Goal: Complete Application Form: Complete application form

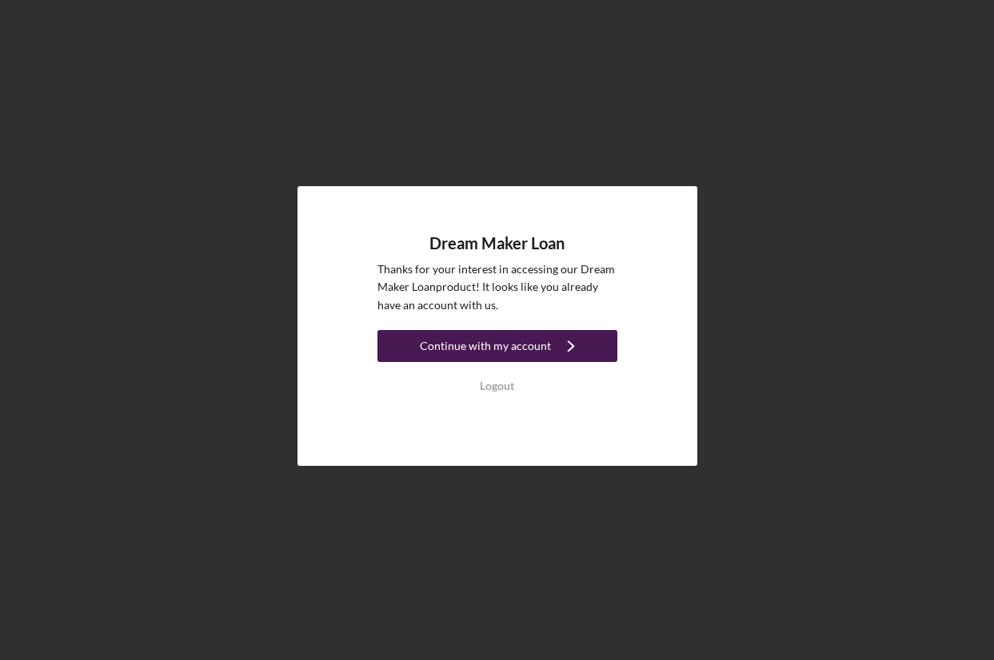
click at [545, 357] on button "Continue with my account Icon/Navigate" at bounding box center [497, 346] width 240 height 32
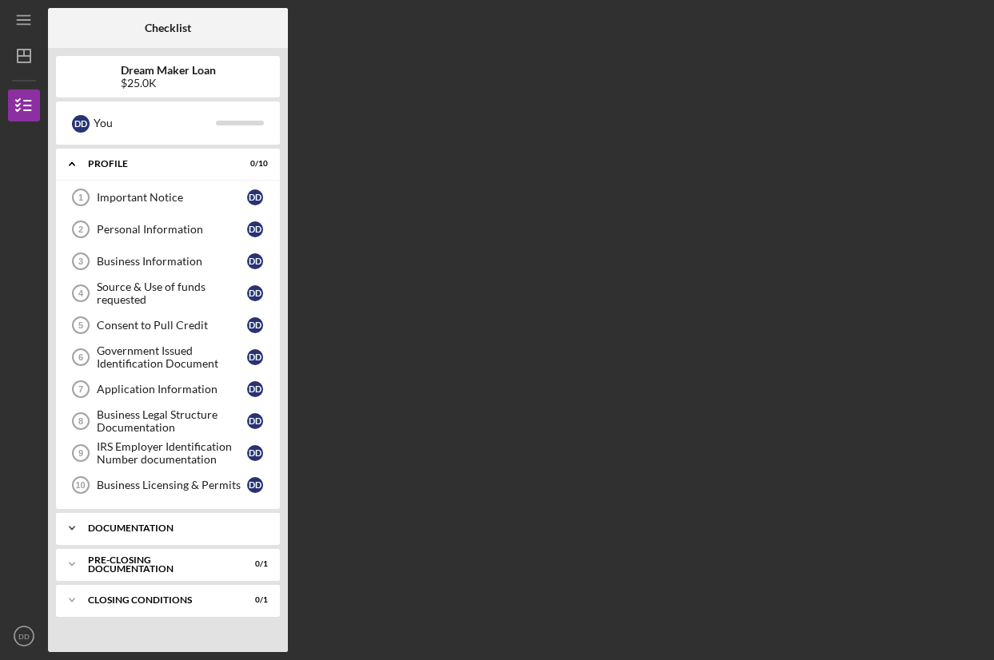
click at [147, 528] on div "Documentation" at bounding box center [174, 529] width 172 height 10
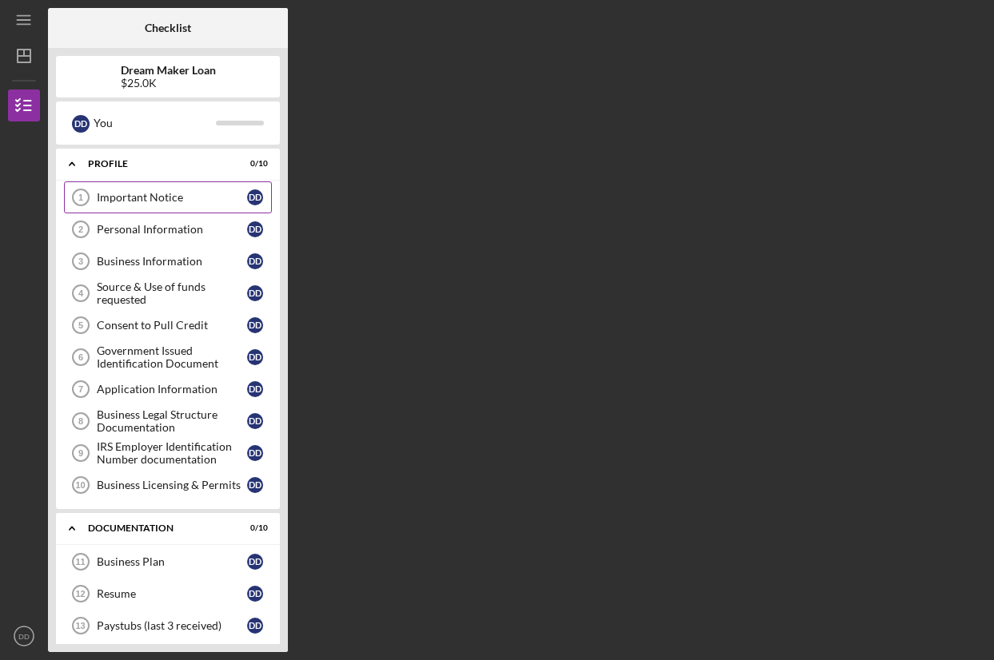
click at [183, 200] on div "Important Notice" at bounding box center [172, 197] width 150 height 13
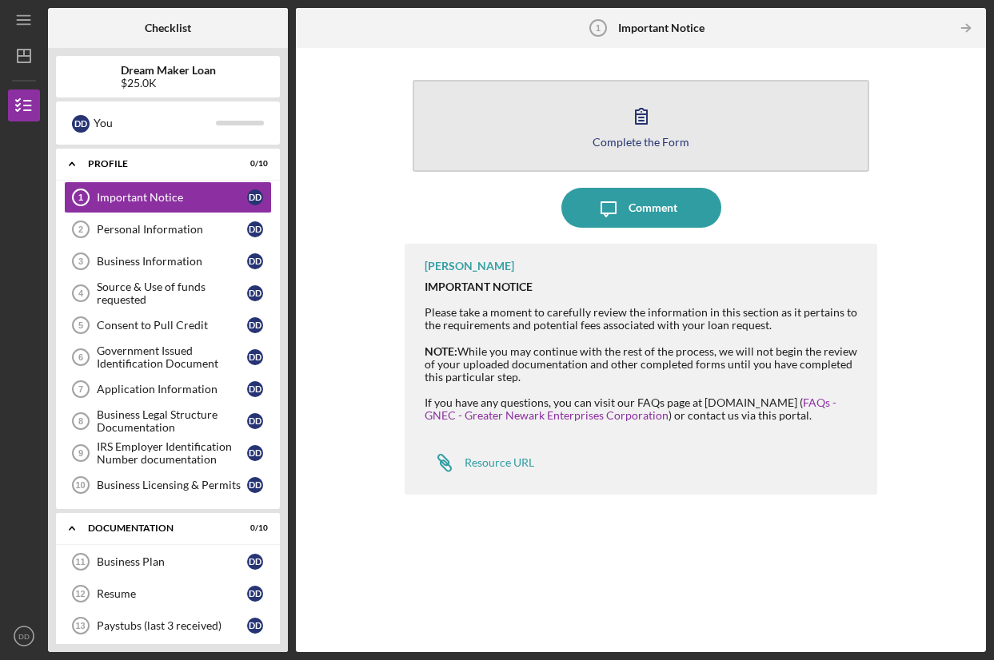
click at [679, 138] on div "Complete the Form" at bounding box center [640, 142] width 97 height 12
click at [663, 144] on div "Complete the Form" at bounding box center [640, 142] width 97 height 12
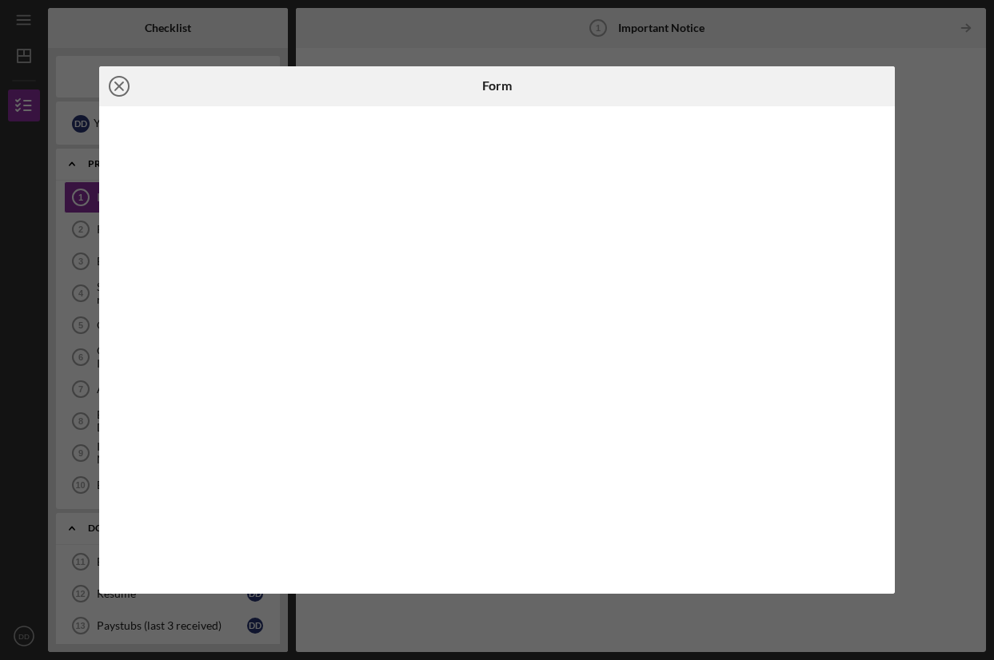
click at [126, 88] on icon "Icon/Close" at bounding box center [119, 86] width 40 height 40
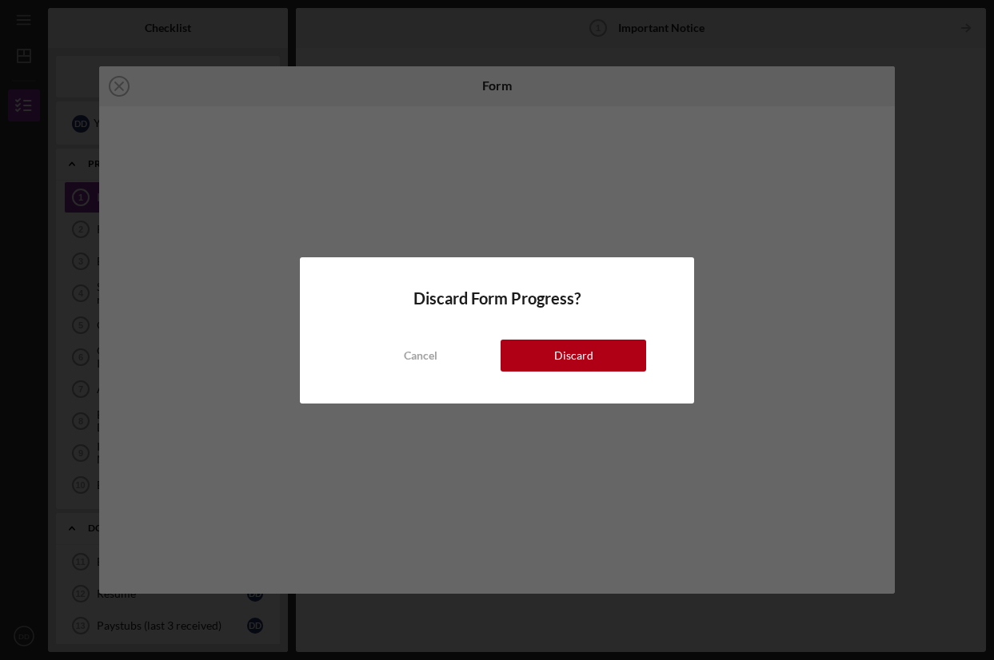
drag, startPoint x: 609, startPoint y: 360, endPoint x: 663, endPoint y: 309, distance: 73.5
click at [611, 357] on button "Discard" at bounding box center [572, 356] width 145 height 32
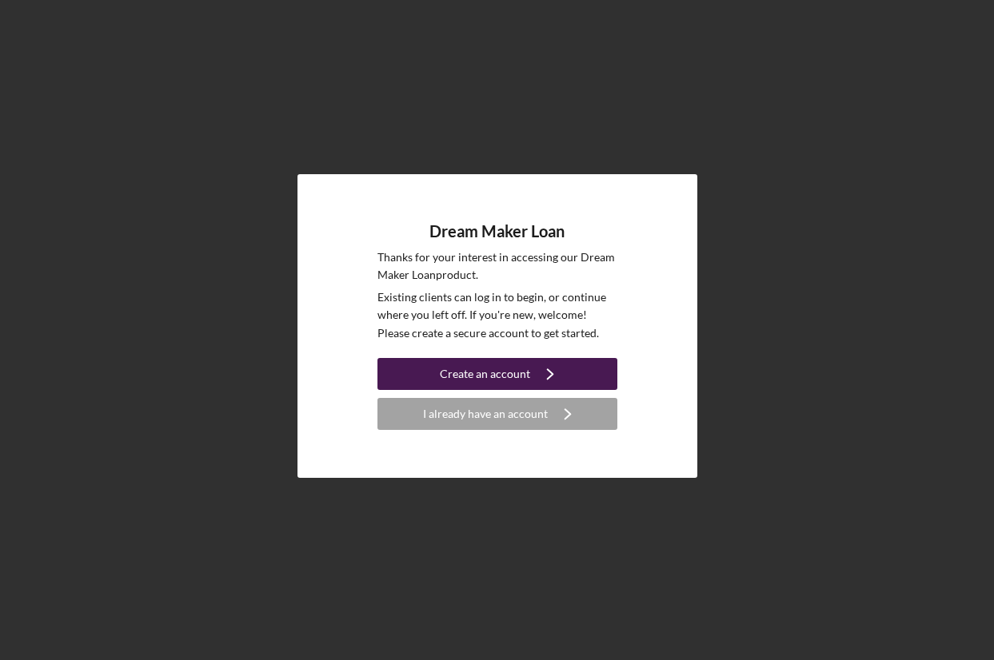
click at [496, 372] on div "Create an account" at bounding box center [485, 374] width 90 height 32
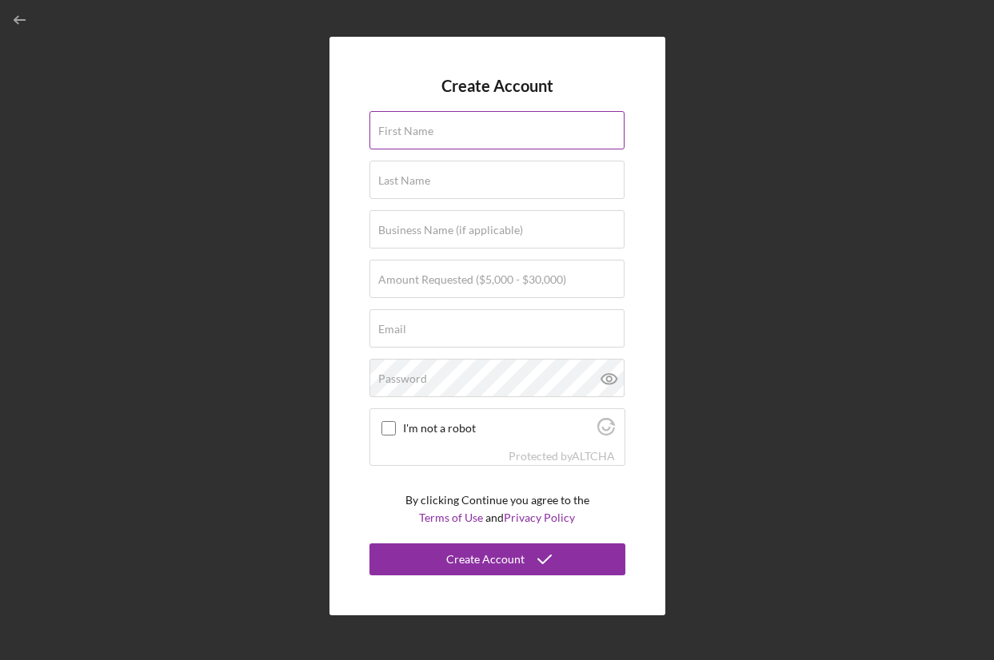
click at [464, 133] on input "First Name" at bounding box center [496, 130] width 255 height 38
type input "[PERSON_NAME]"
type input "DeCosmis"
type input "DDC Lifestyle Realty, LLC"
type input "[EMAIL_ADDRESS][DOMAIN_NAME]"
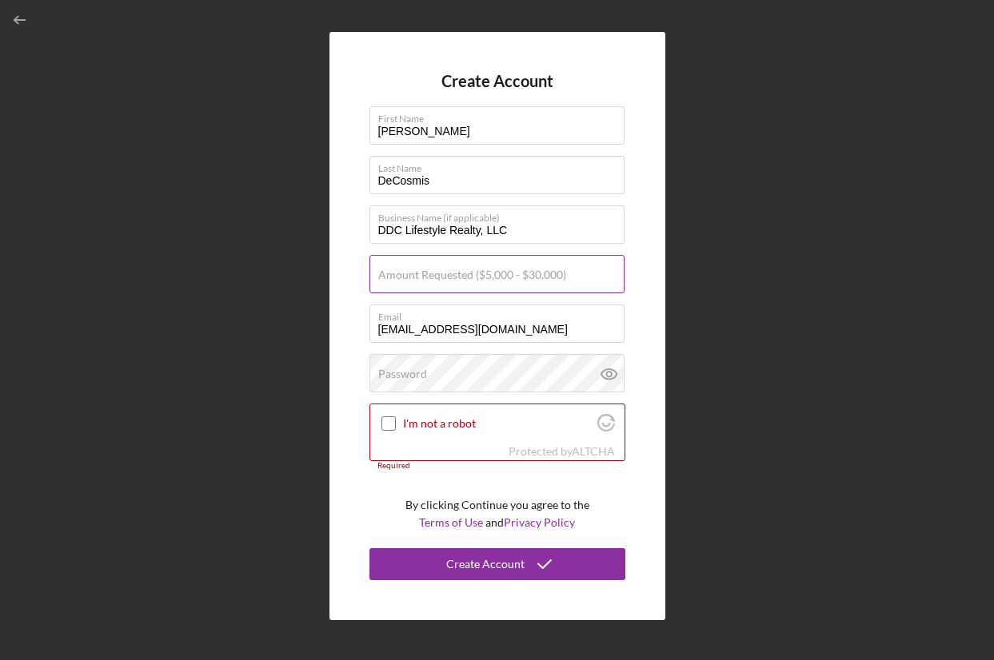
click at [487, 271] on label "Amount Requested ($5,000 - $30,000)" at bounding box center [472, 275] width 188 height 13
click at [487, 271] on input "Amount Requested ($5,000 - $30,000)" at bounding box center [496, 274] width 255 height 38
drag, startPoint x: 480, startPoint y: 282, endPoint x: 355, endPoint y: 269, distance: 125.4
click at [355, 269] on div "Create Account First Name [PERSON_NAME] Last Name DeCosmis Business Name (if ap…" at bounding box center [497, 326] width 336 height 588
type input "$25,000"
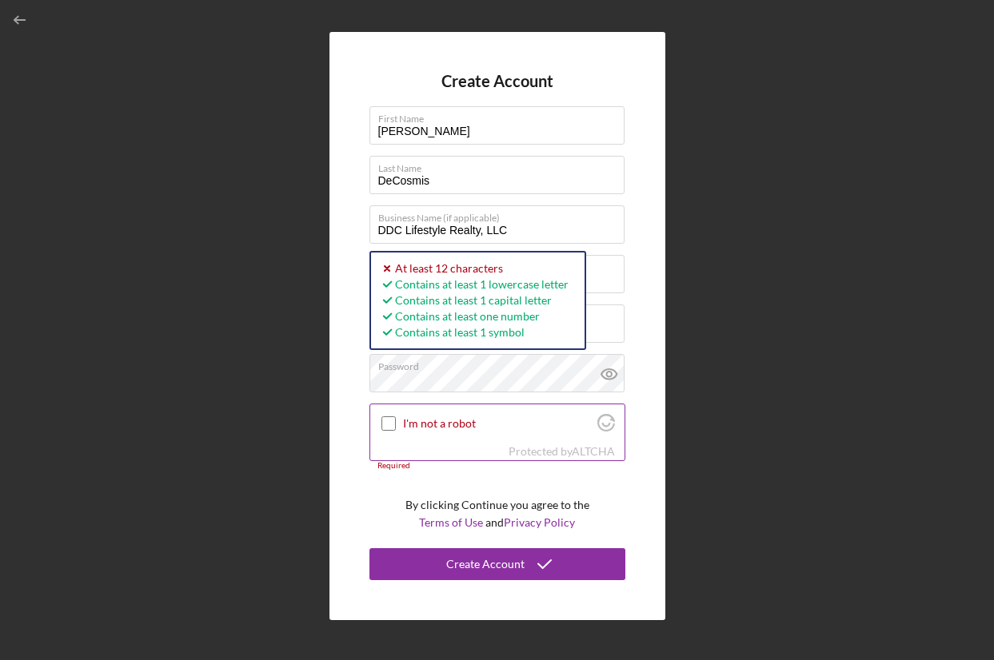
click at [385, 421] on input "I'm not a robot" at bounding box center [388, 424] width 14 height 14
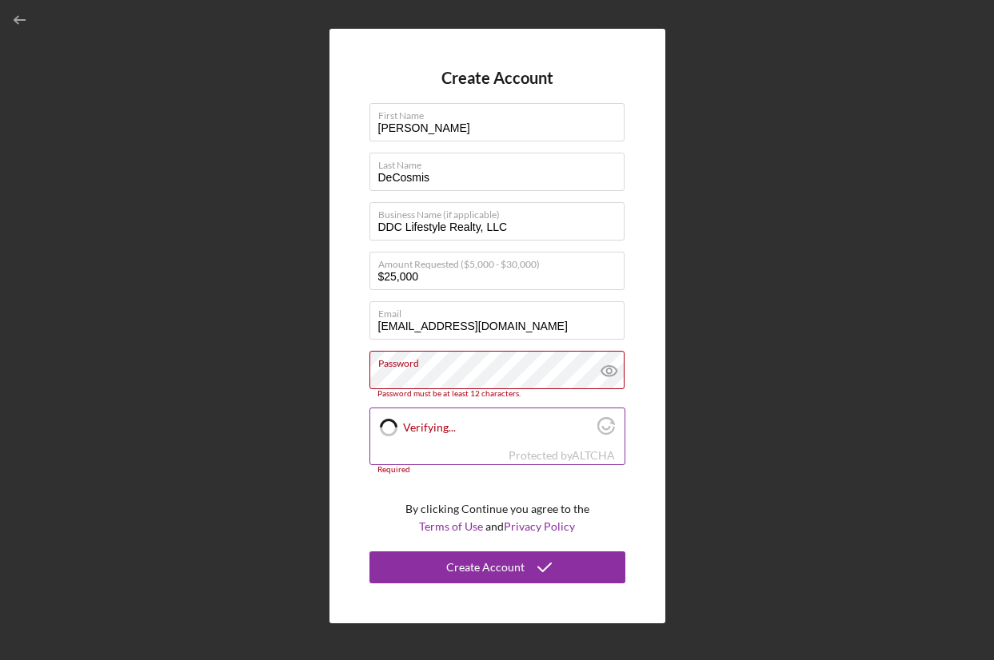
checkbox input "true"
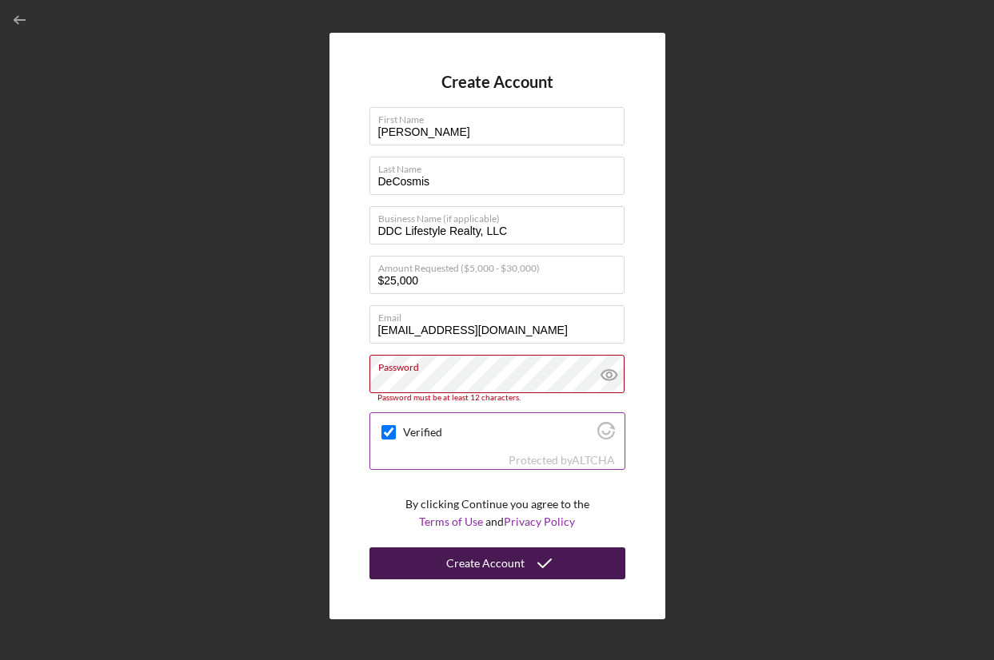
click at [483, 570] on div "Create Account" at bounding box center [485, 564] width 78 height 32
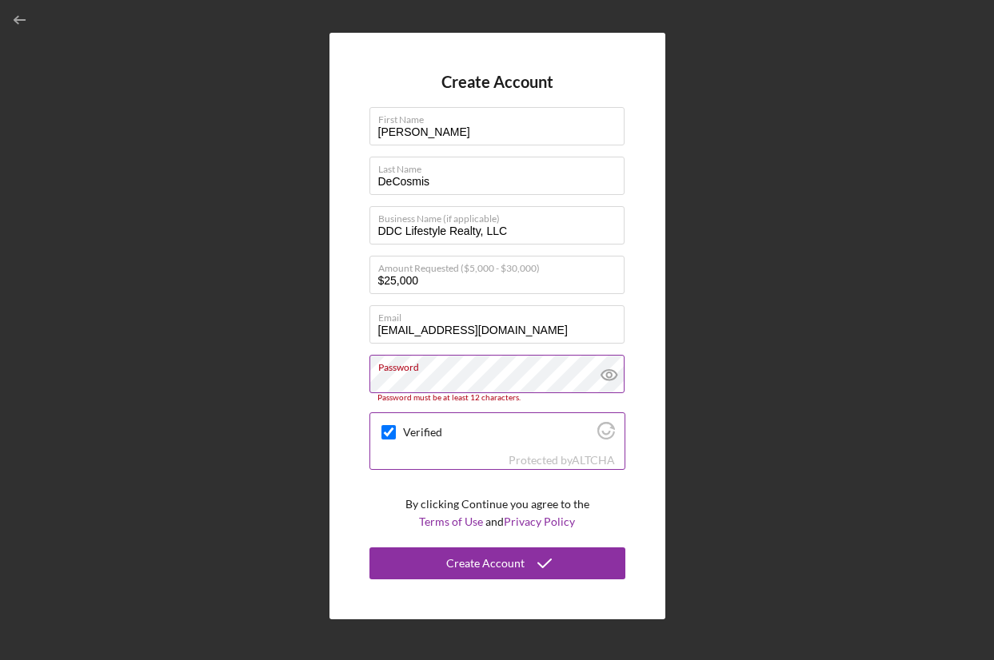
click at [612, 373] on icon at bounding box center [609, 375] width 40 height 40
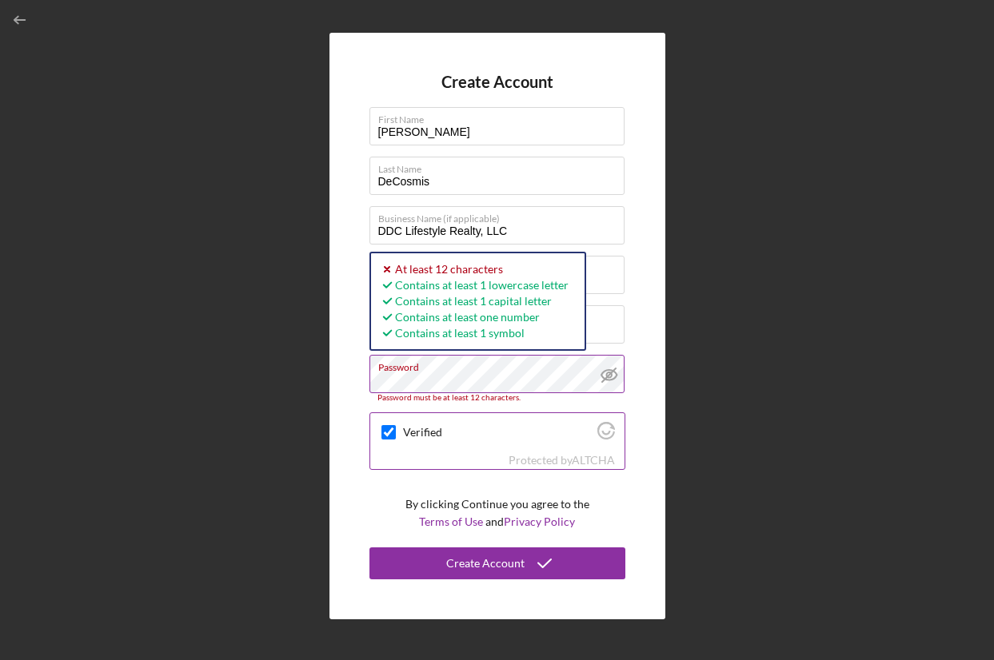
click at [410, 367] on div "Password Password must be at least 12 characters. Icon/icon-validation-no At le…" at bounding box center [497, 379] width 256 height 48
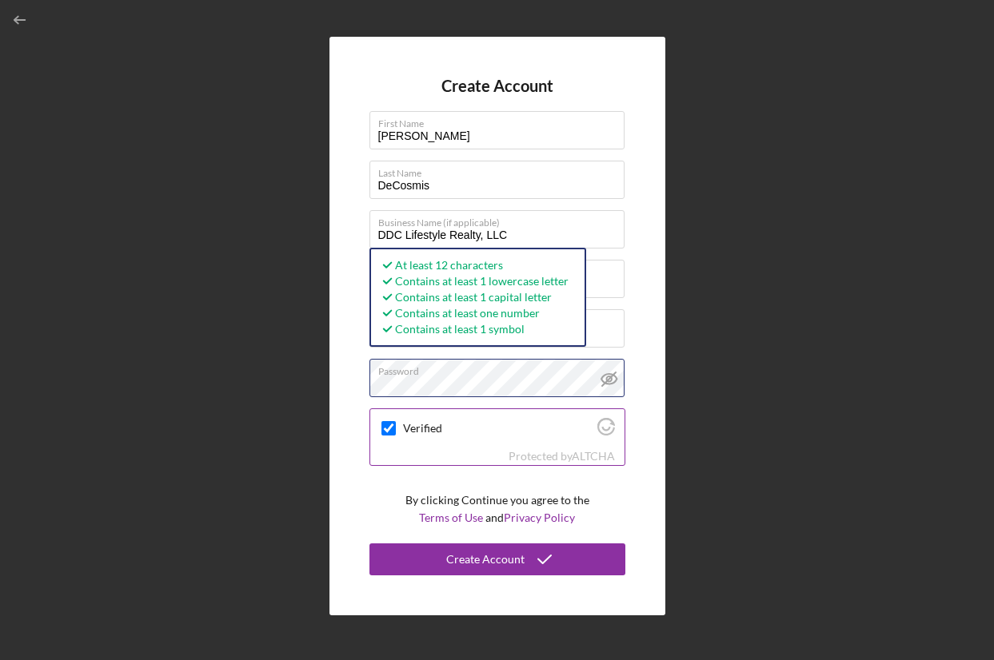
click at [365, 380] on div "Create Account First Name [PERSON_NAME] Last Name DeCosmis Business Name (if ap…" at bounding box center [497, 326] width 336 height 579
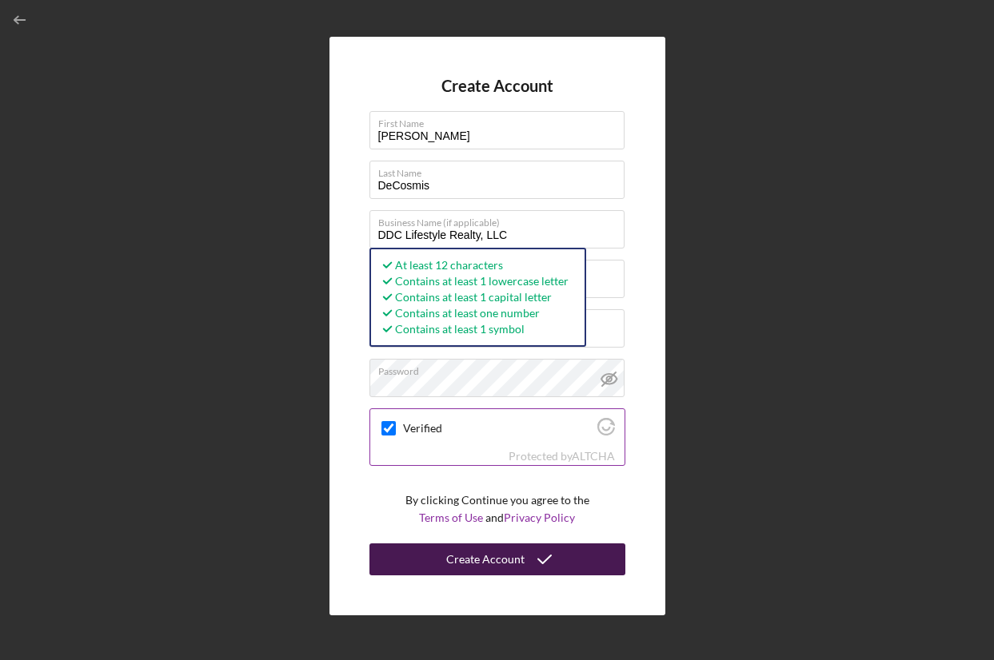
click at [506, 560] on div "Create Account" at bounding box center [485, 560] width 78 height 32
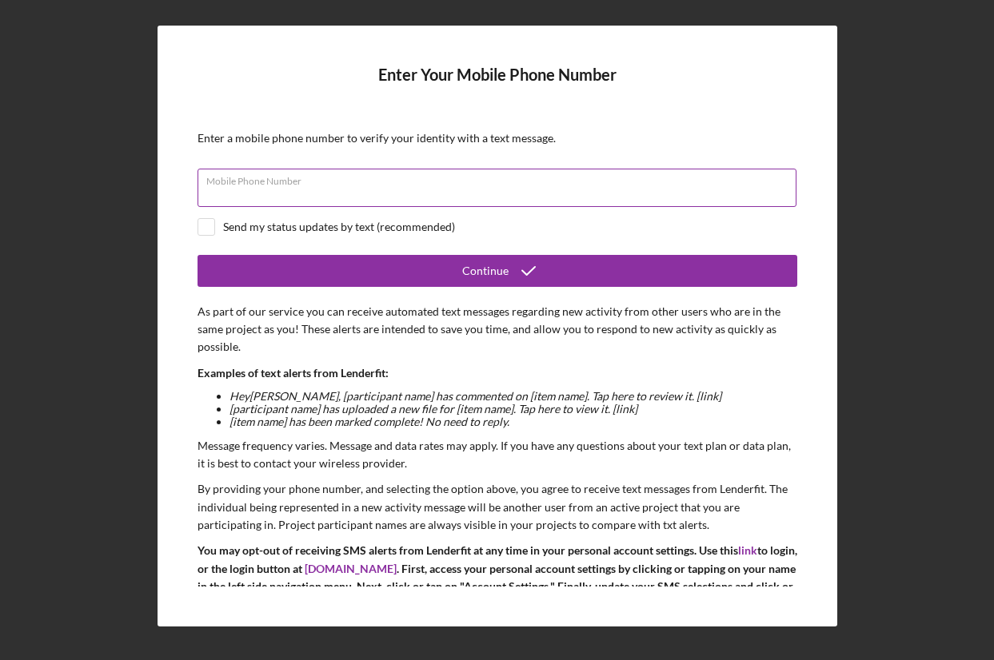
click at [414, 184] on div "Mobile Phone Number" at bounding box center [497, 189] width 600 height 40
type input "[PHONE_NUMBER]"
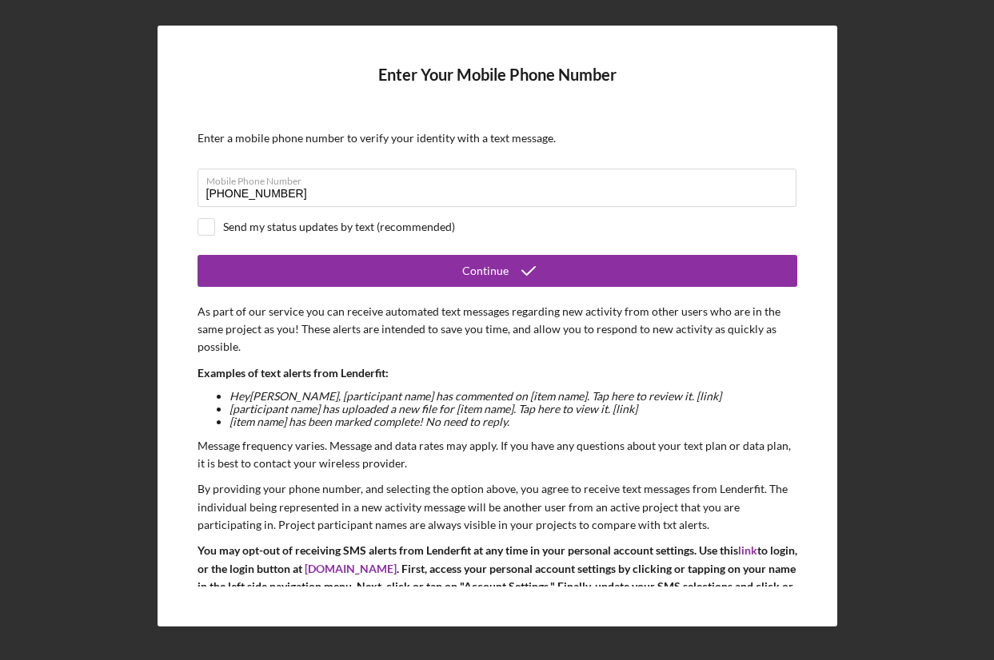
drag, startPoint x: 209, startPoint y: 221, endPoint x: 234, endPoint y: 225, distance: 25.1
click at [209, 221] on input "checkbox" at bounding box center [206, 227] width 16 height 16
checkbox input "true"
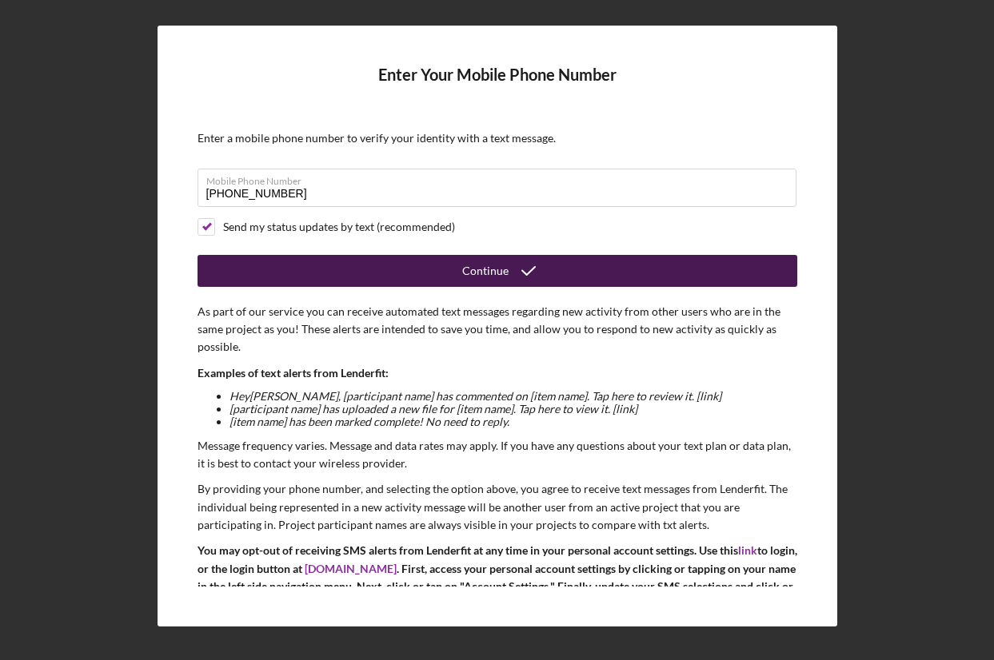
click at [524, 268] on icon "submit" at bounding box center [528, 271] width 40 height 40
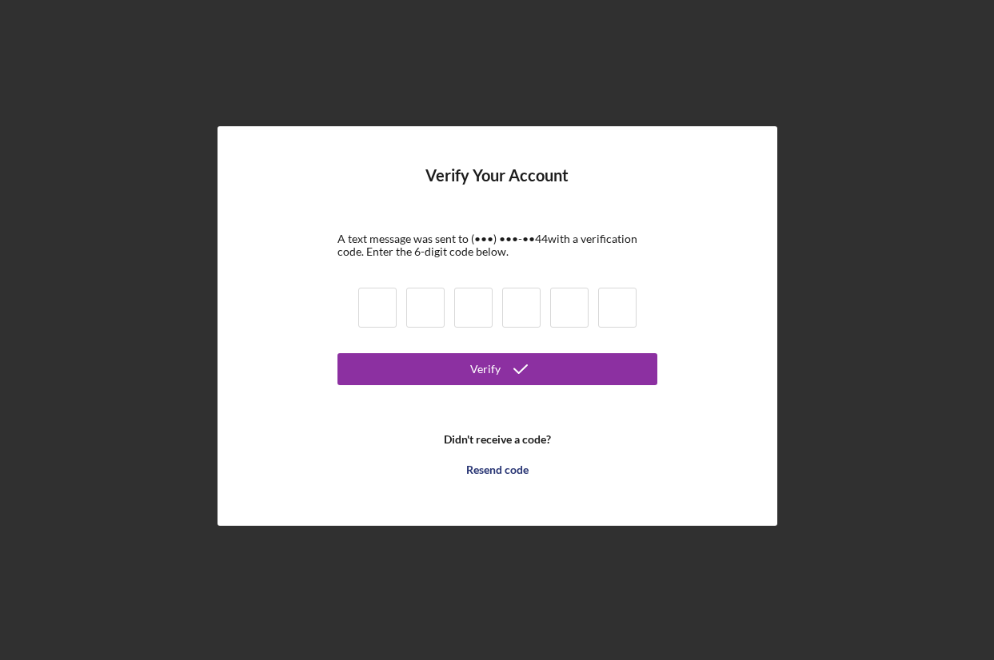
click at [379, 314] on input at bounding box center [377, 308] width 38 height 40
type input "4"
type input "6"
type input "0"
type input "6"
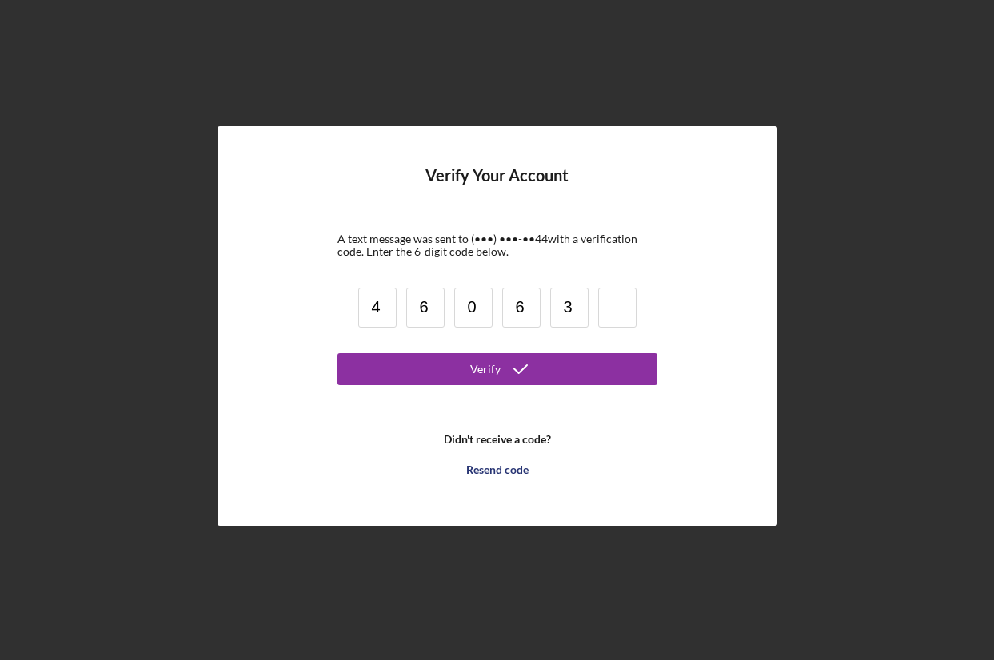
type input "3"
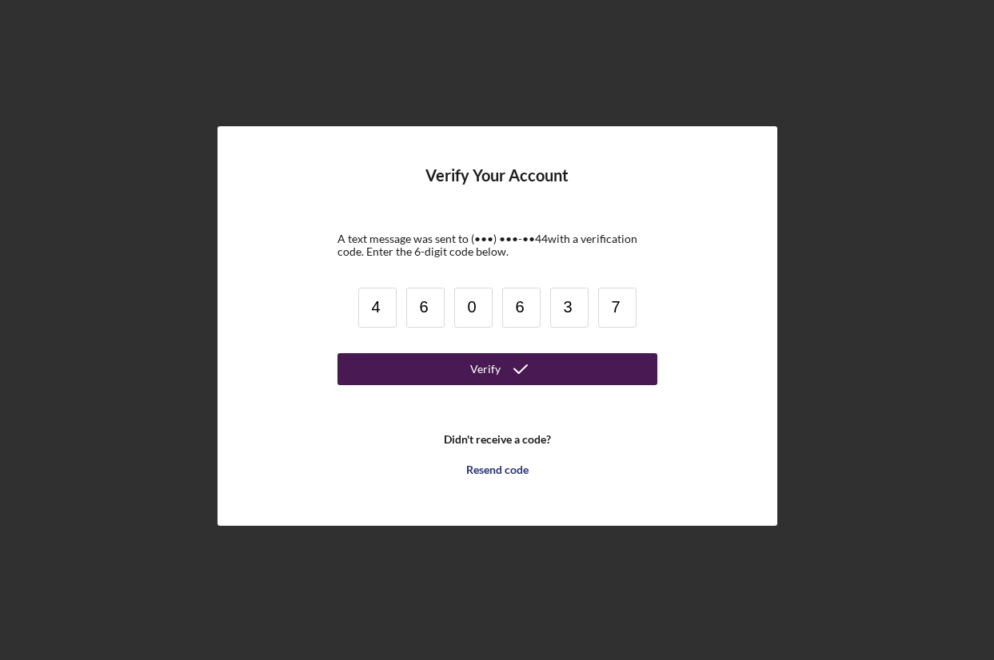
type input "7"
click at [480, 368] on div "Verify" at bounding box center [485, 369] width 30 height 32
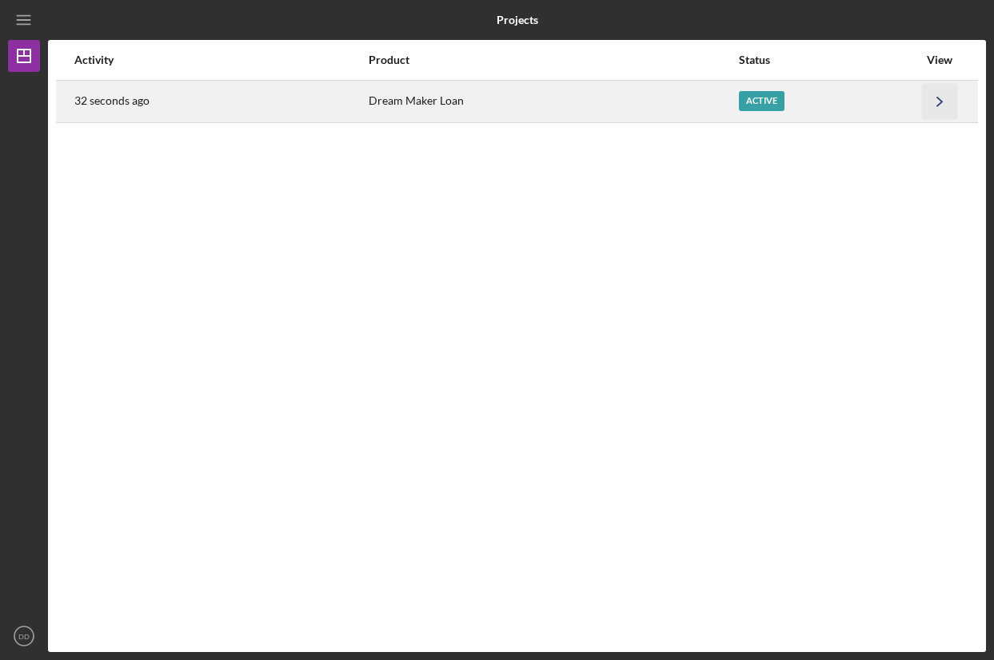
click at [935, 106] on icon "Icon/Navigate" at bounding box center [940, 101] width 36 height 36
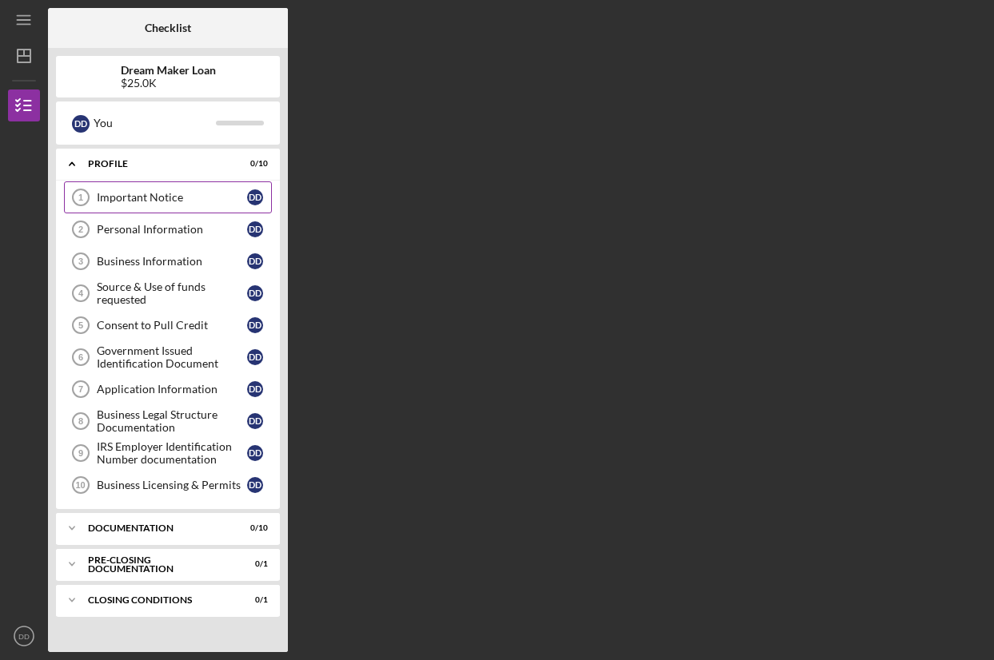
click at [171, 199] on div "Important Notice" at bounding box center [172, 197] width 150 height 13
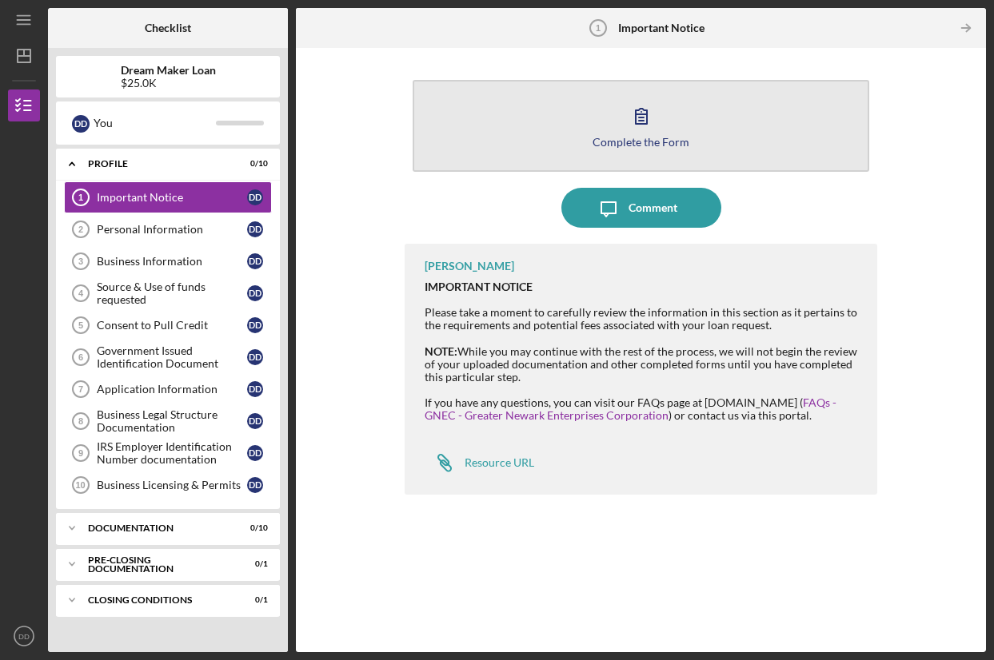
click at [688, 142] on button "Complete the Form Form" at bounding box center [641, 126] width 456 height 92
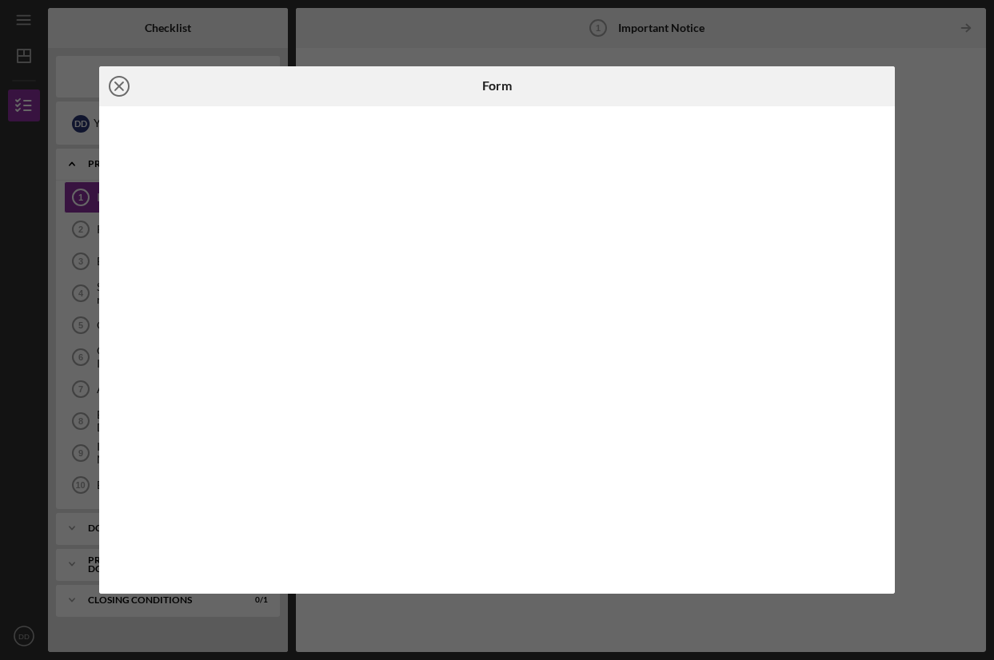
click at [125, 88] on icon "Icon/Close" at bounding box center [119, 86] width 40 height 40
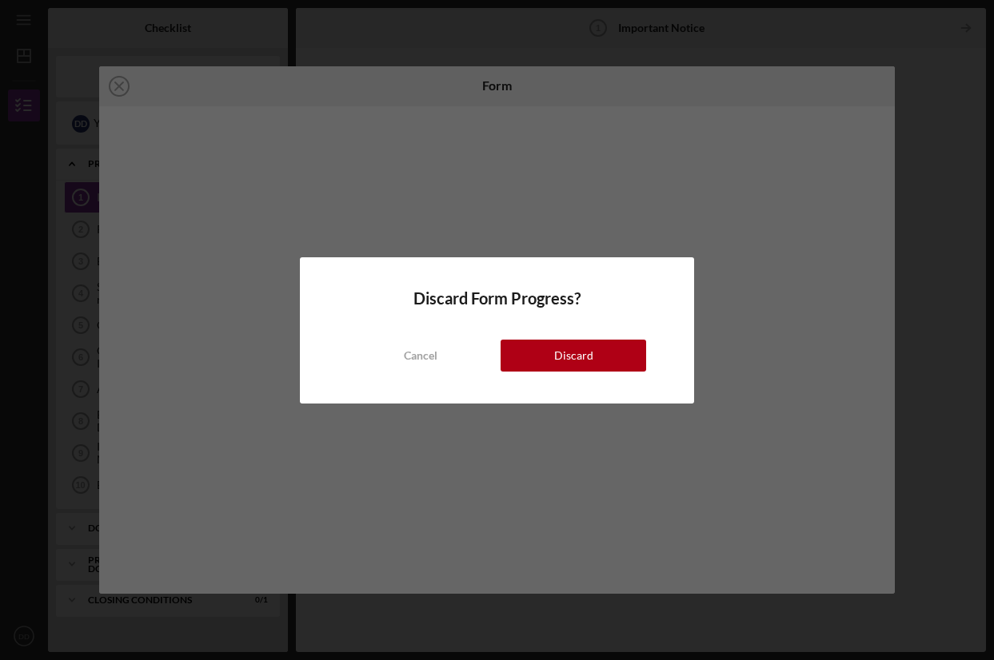
click at [588, 346] on div "Discard" at bounding box center [573, 356] width 39 height 32
